Goal: Task Accomplishment & Management: Complete application form

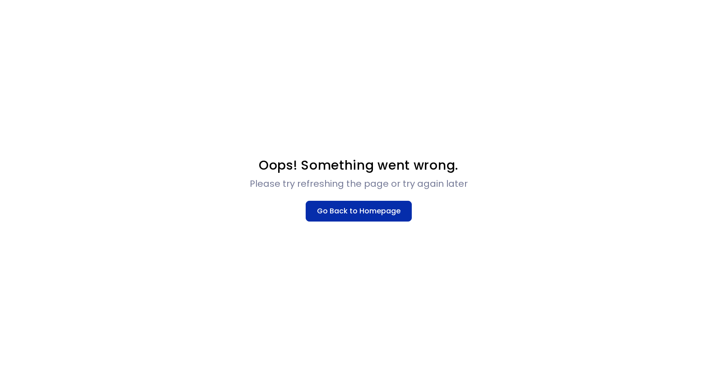
click at [380, 211] on button "Go Back to Homepage" at bounding box center [359, 211] width 106 height 21
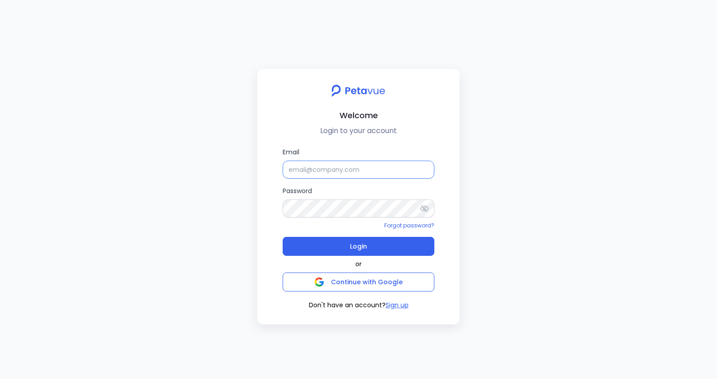
click at [389, 174] on input "Email" at bounding box center [359, 170] width 152 height 18
type input "[EMAIL_ADDRESS][DOMAIN_NAME]"
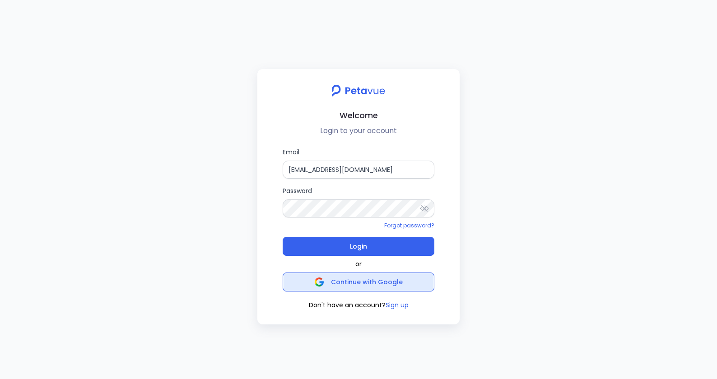
click at [362, 283] on span "Continue with Google" at bounding box center [367, 282] width 72 height 9
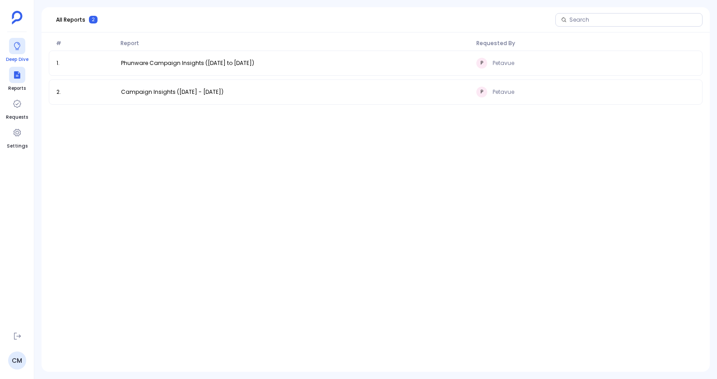
click at [13, 48] on icon at bounding box center [17, 46] width 9 height 9
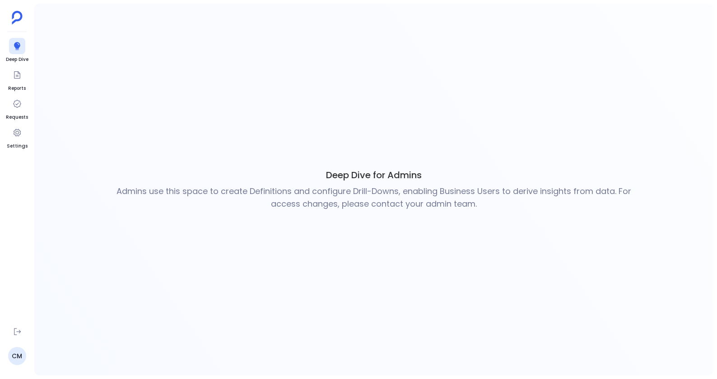
click at [3, 71] on aside "Deep Dive Reports Requests Settings CM" at bounding box center [17, 189] width 34 height 379
click at [11, 71] on div at bounding box center [17, 75] width 16 height 16
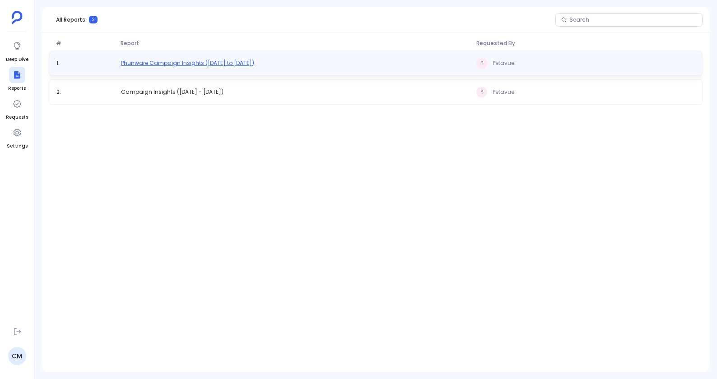
click at [254, 65] on span "Phunware Campaign Insights ([DATE] to [DATE])" at bounding box center [187, 63] width 133 height 7
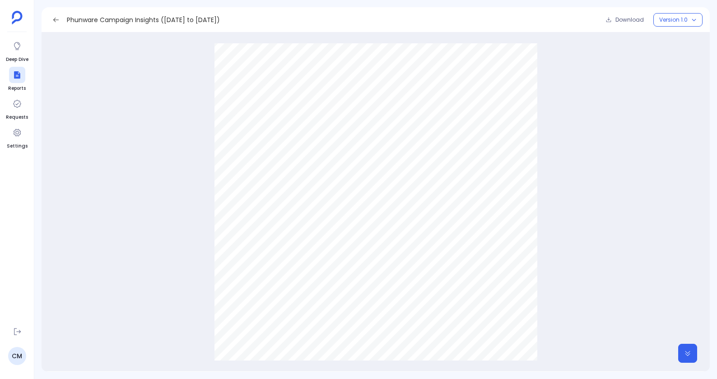
scroll to position [2436, 0]
click at [640, 18] on span "Download" at bounding box center [629, 19] width 28 height 7
click at [104, 33] on div "CAMPAIGN INSIGHTS REPORT Campaign Insights Report For Phunware Petavue | [GEOGR…" at bounding box center [376, 202] width 668 height 339
click at [8, 73] on link "Reports" at bounding box center [17, 79] width 18 height 25
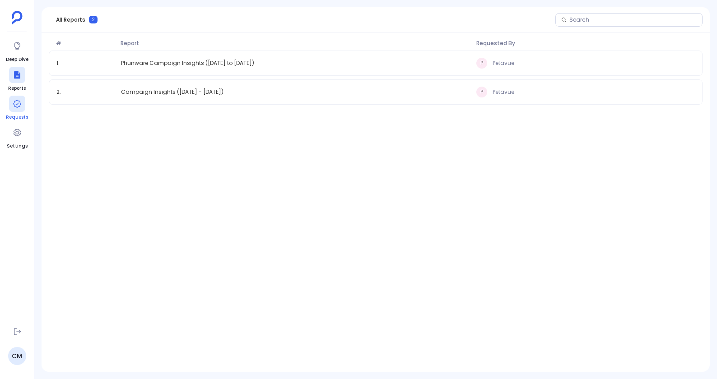
click at [22, 110] on div at bounding box center [17, 104] width 16 height 16
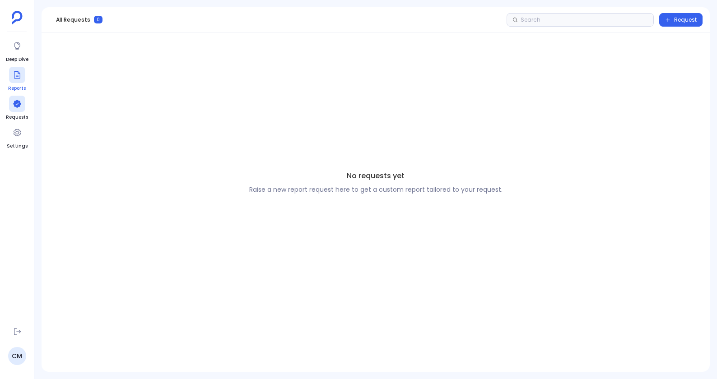
click at [9, 77] on div at bounding box center [17, 75] width 16 height 16
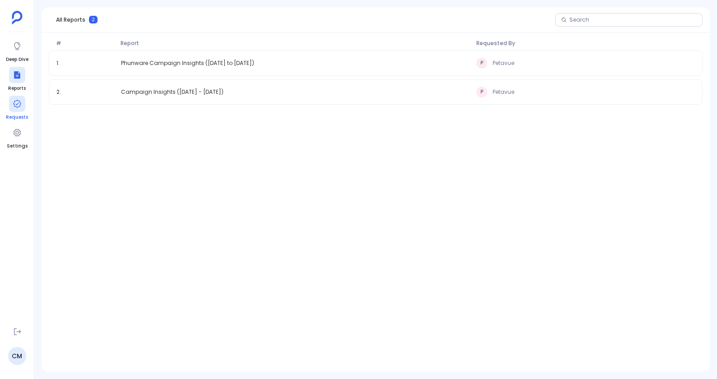
click at [11, 97] on div at bounding box center [17, 104] width 16 height 16
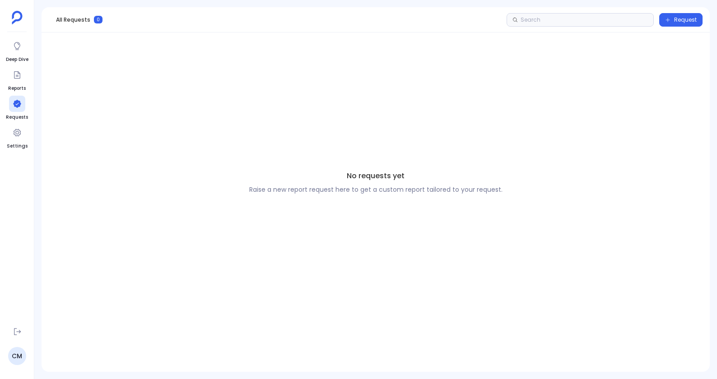
click at [354, 169] on div "No requests yet Raise a new report request here to get a custom report tailored…" at bounding box center [376, 182] width 654 height 292
click at [689, 23] on button "Request" at bounding box center [680, 20] width 43 height 14
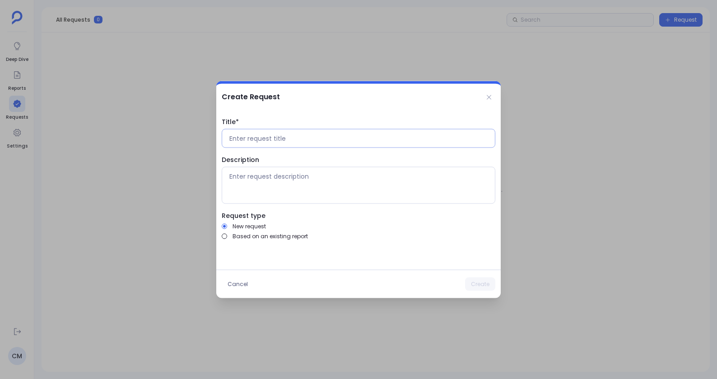
click at [239, 139] on input at bounding box center [358, 138] width 258 height 9
click at [315, 191] on textarea at bounding box center [358, 185] width 258 height 27
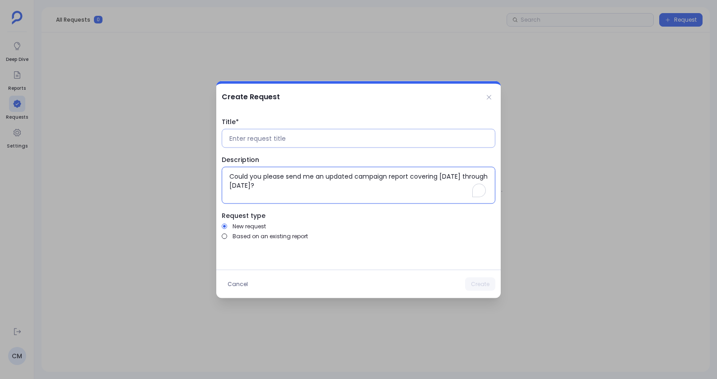
type textarea "Could you please send me an updated campaign report covering [DATE] through [DA…"
click at [319, 141] on input at bounding box center [358, 138] width 258 height 9
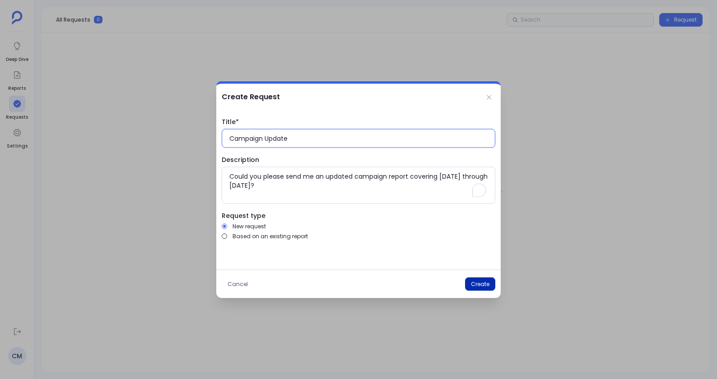
type input "Campaign Update"
click at [485, 288] on button "Create" at bounding box center [480, 285] width 30 height 14
